Goal: Feedback & Contribution: Leave review/rating

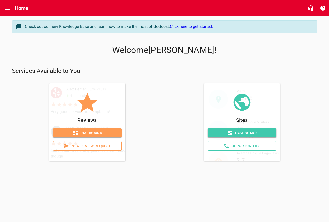
click at [89, 149] on span "New Review Request" at bounding box center [87, 146] width 60 height 6
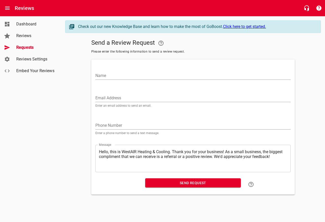
click at [135, 80] on input "Name" at bounding box center [192, 76] width 195 height 8
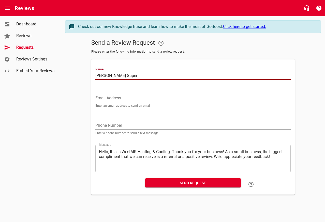
type input "[PERSON_NAME] Super"
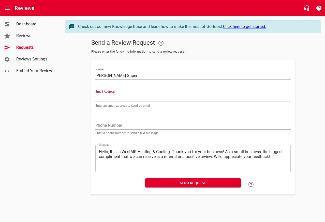
paste input "[EMAIL_ADDRESS][DOMAIN_NAME]"
type input "[EMAIL_ADDRESS][DOMAIN_NAME]"
click at [103, 134] on div "Phone Number Enter a phone number to send a text message." at bounding box center [192, 125] width 195 height 17
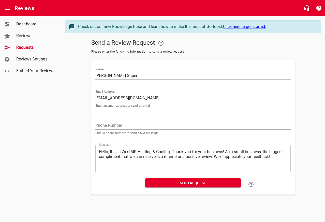
click at [103, 130] on input "tel" at bounding box center [192, 126] width 195 height 8
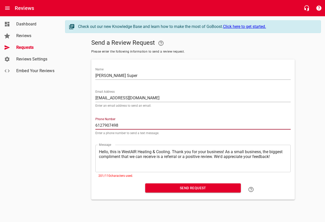
scroll to position [11, 0]
type input "6127907498"
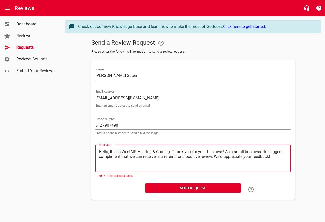
drag, startPoint x: 258, startPoint y: 156, endPoint x: 114, endPoint y: 172, distance: 144.6
click at [114, 172] on div "​ Hello, this is WestAIR Heating & Cooling. Thank you for your business! As a s…" at bounding box center [192, 158] width 195 height 27
type textarea "Hello, this is WestAIR Heating & Cooling. Thank you for your business! We'd app…"
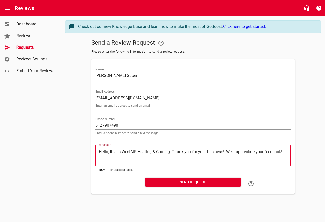
type textarea "Hello, this is WestAIR Heating & Cooling. Thank you for your business! We'd app…"
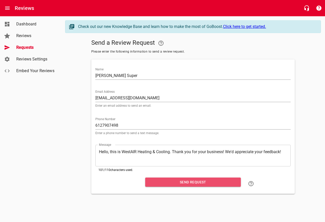
click at [206, 186] on span "Send Request" at bounding box center [192, 182] width 87 height 6
